Goal: Task Accomplishment & Management: Complete application form

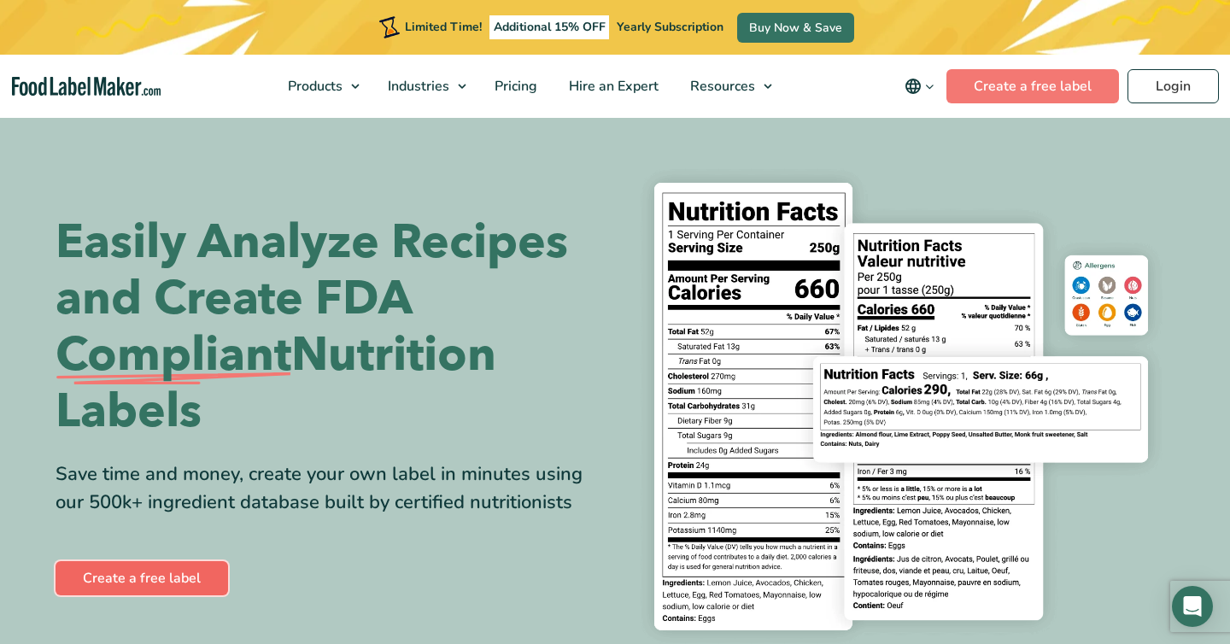
click at [179, 586] on link "Create a free label" at bounding box center [142, 578] width 173 height 34
click at [195, 582] on link "Create a free label" at bounding box center [142, 578] width 173 height 34
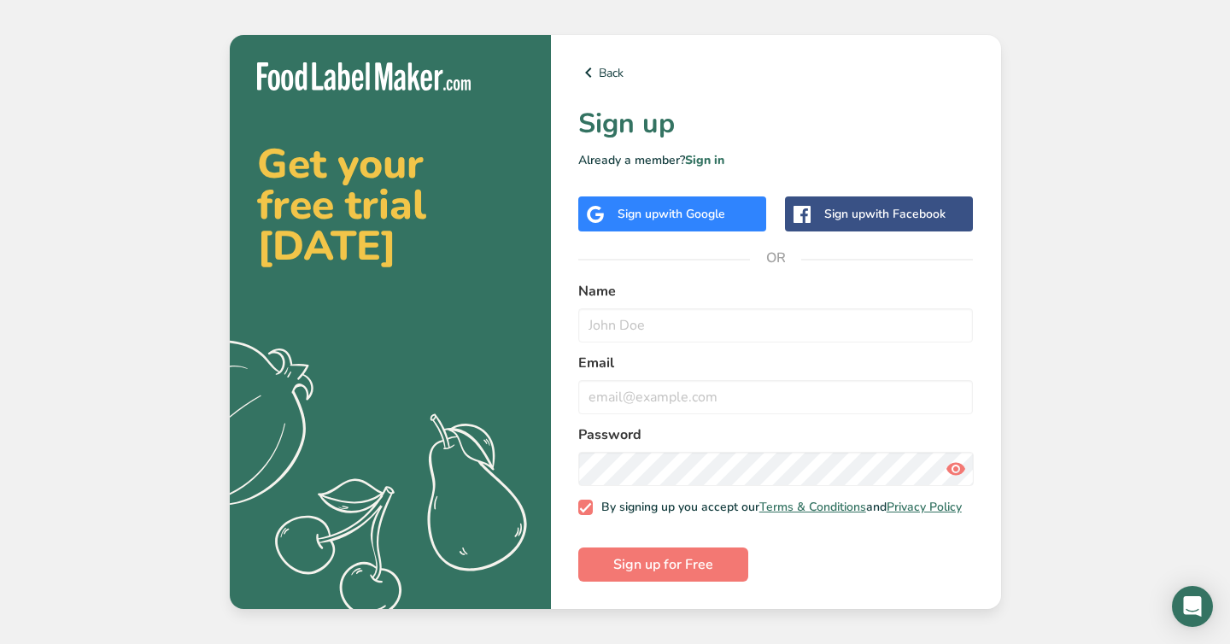
click at [629, 208] on div "Sign up with Google" at bounding box center [671, 214] width 108 height 18
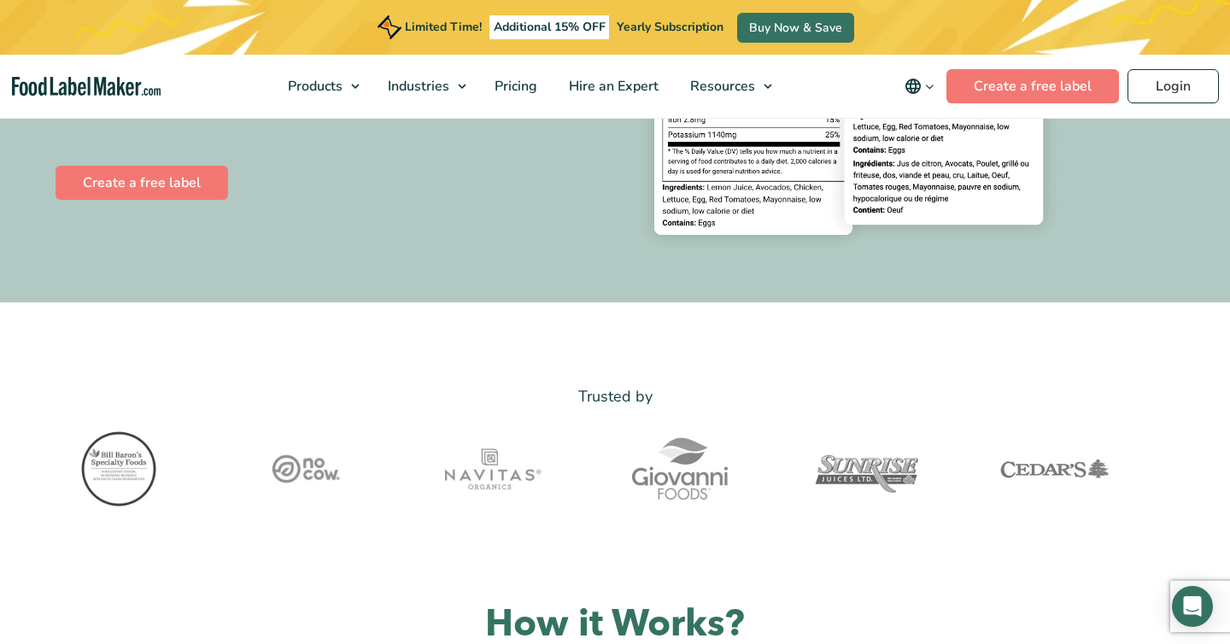
scroll to position [334, 0]
